Goal: Check status: Check status

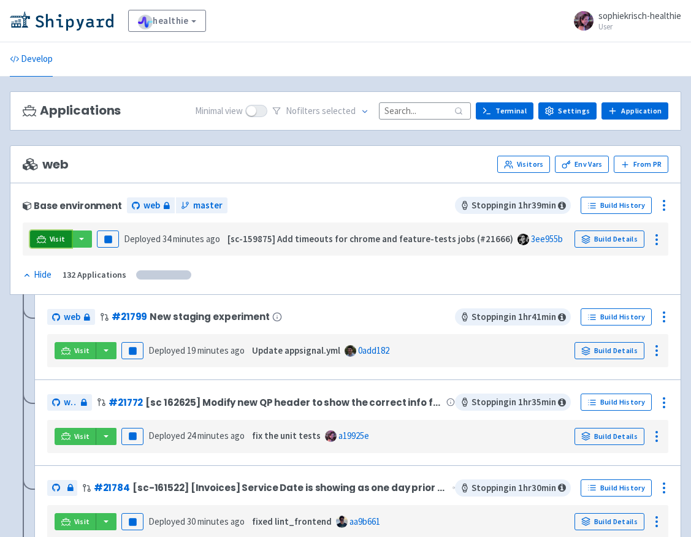
click at [57, 237] on span "Visit" at bounding box center [58, 239] width 16 height 10
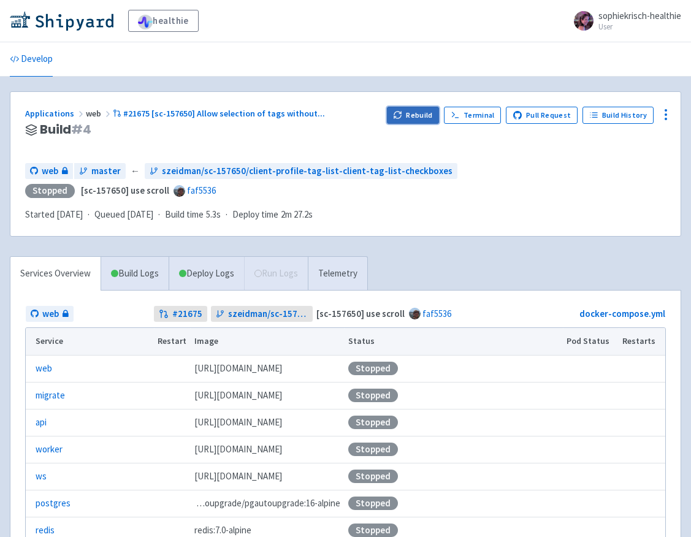
click at [401, 117] on icon "button" at bounding box center [397, 117] width 7 height 4
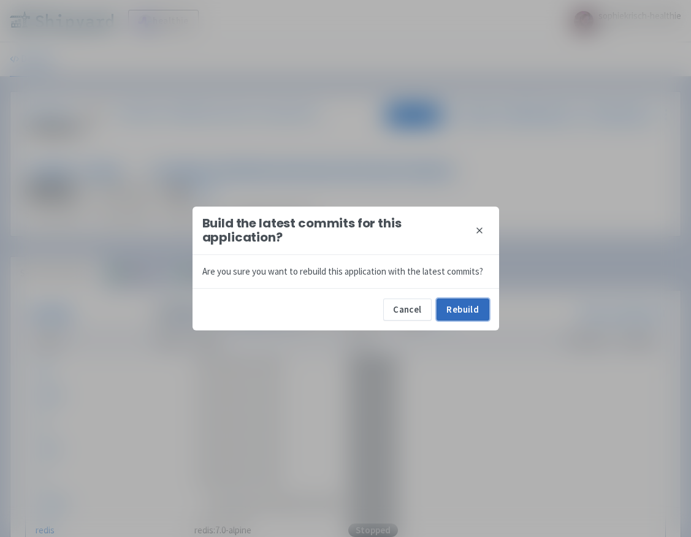
click at [473, 312] on button "Rebuild" at bounding box center [462, 309] width 53 height 22
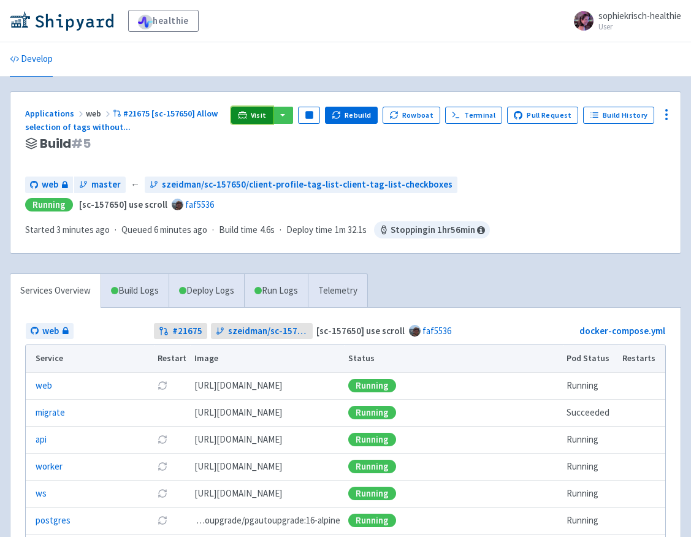
click at [260, 116] on span "Visit" at bounding box center [259, 115] width 16 height 10
